Goal: Participate in discussion

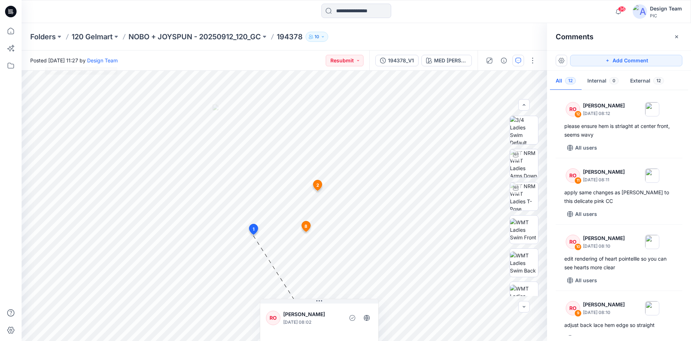
scroll to position [491, 0]
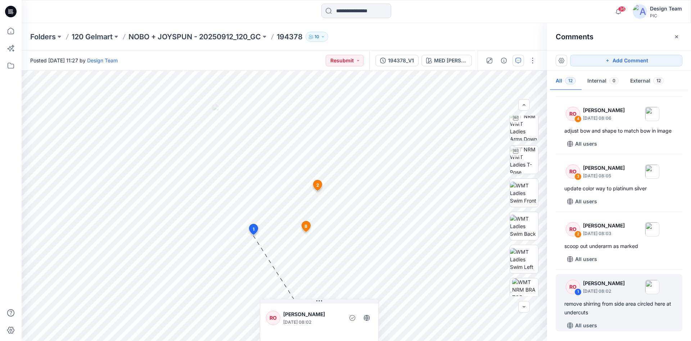
click at [8, 13] on icon at bounding box center [11, 12] width 12 height 12
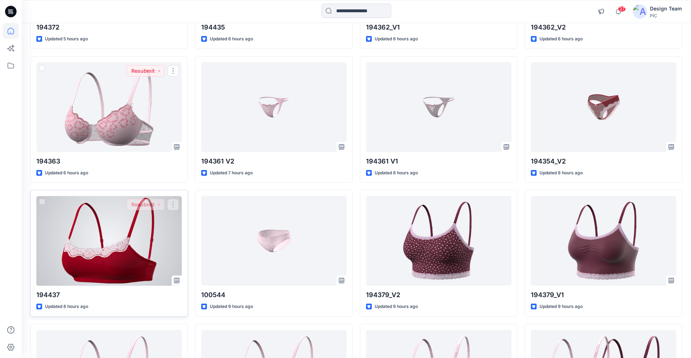
scroll to position [778, 0]
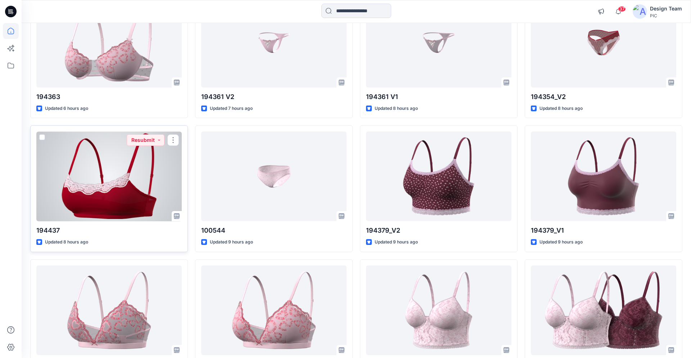
click at [128, 207] on div at bounding box center [108, 176] width 145 height 90
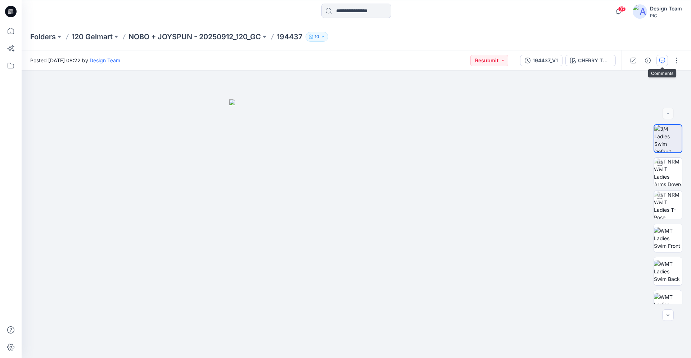
click at [662, 58] on icon "button" at bounding box center [662, 61] width 6 height 6
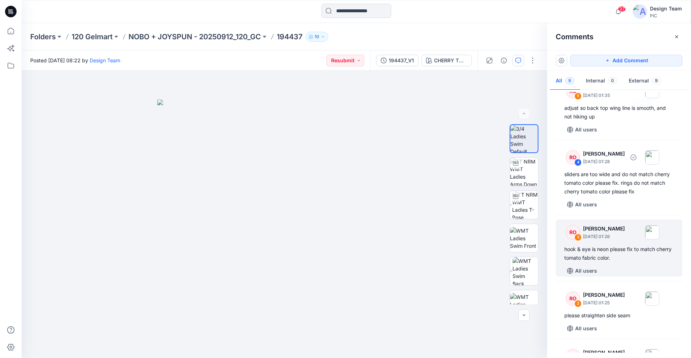
scroll to position [335, 0]
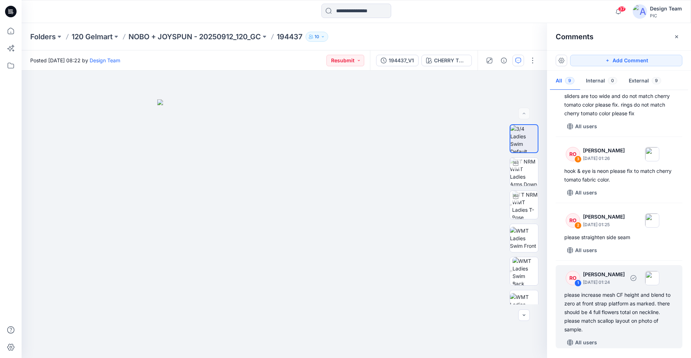
click at [621, 314] on div "please increase mesh CF height and blend to zero at front strap platform as mar…" at bounding box center [618, 312] width 109 height 43
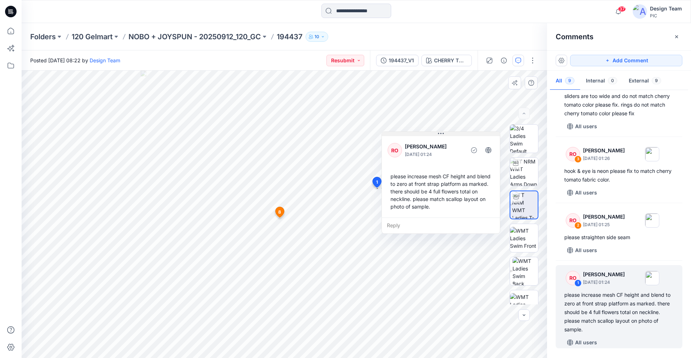
drag, startPoint x: 363, startPoint y: 126, endPoint x: 441, endPoint y: 134, distance: 77.8
click at [441, 134] on icon at bounding box center [441, 133] width 6 height 1
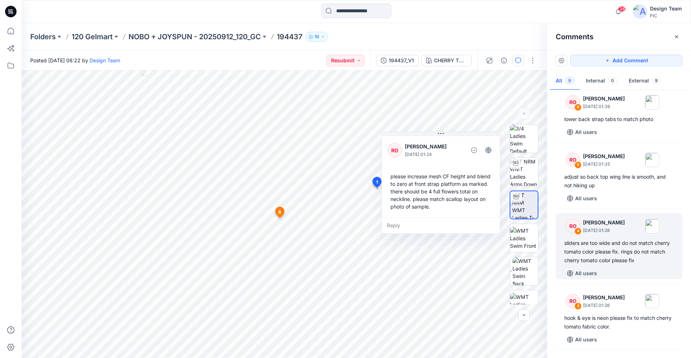
scroll to position [152, 0]
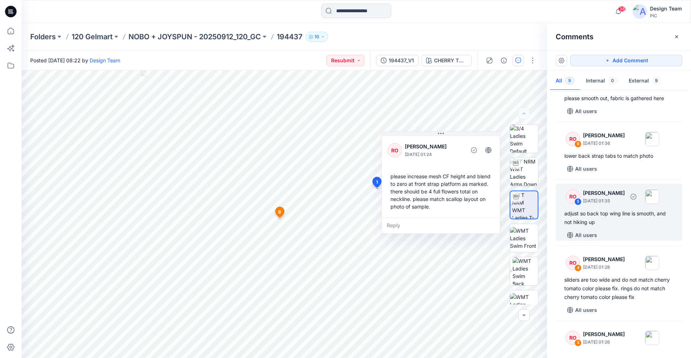
click at [614, 217] on div "adjust so back top wing line is smooth, and not hiking up" at bounding box center [618, 217] width 109 height 17
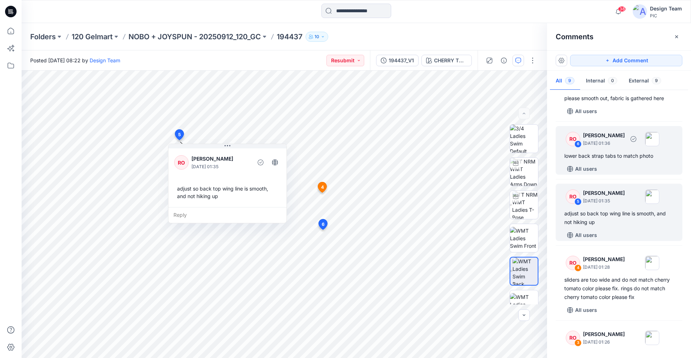
click at [611, 166] on div "All users" at bounding box center [623, 169] width 118 height 12
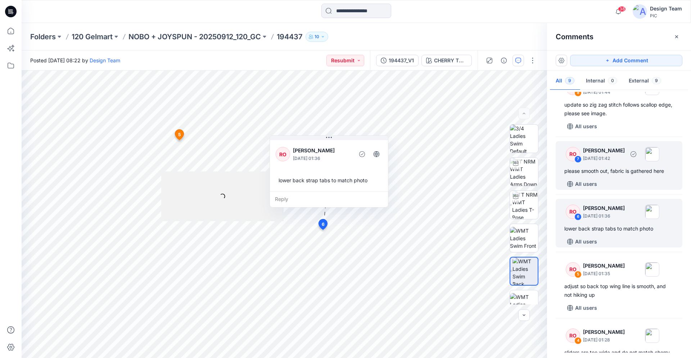
scroll to position [78, 0]
click at [611, 174] on div "please smooth out, fabric is gathered here" at bounding box center [618, 171] width 109 height 9
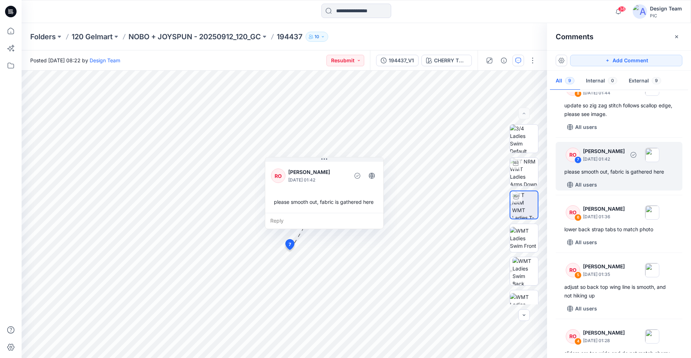
scroll to position [41, 0]
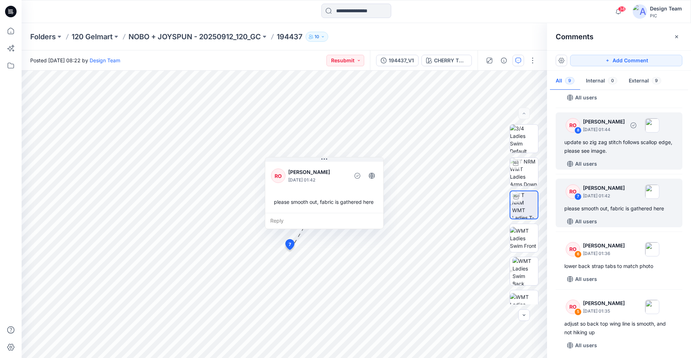
click at [615, 154] on div "update so zig zag stitch follows scallop edge, please see image." at bounding box center [618, 146] width 109 height 17
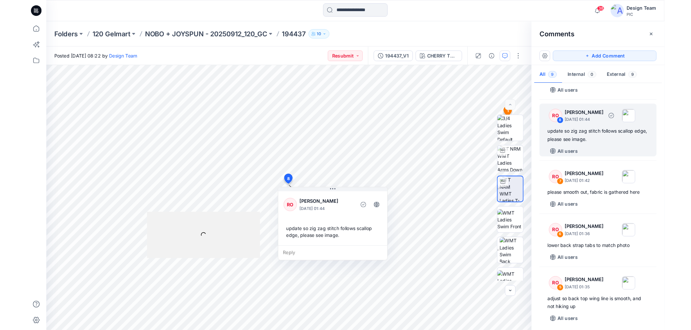
scroll to position [0, 0]
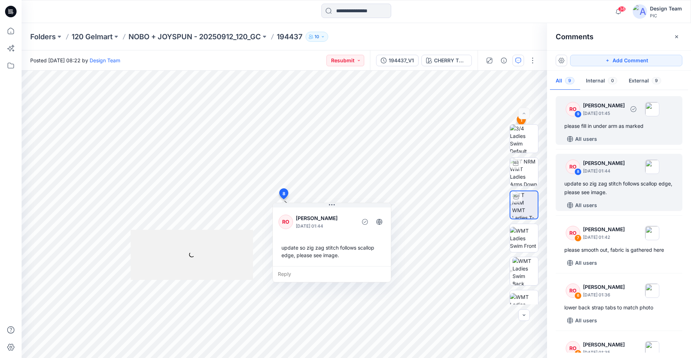
click at [613, 135] on div "All users" at bounding box center [623, 139] width 118 height 12
